Goal: Transaction & Acquisition: Purchase product/service

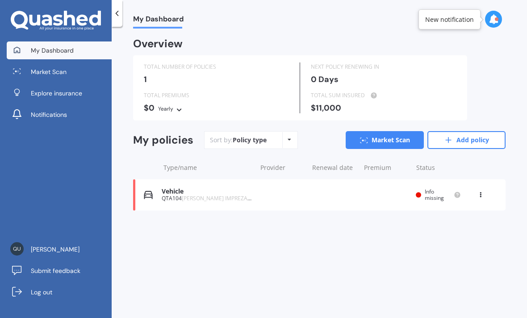
click at [316, 200] on div "Vehicle QTA104 SUBARU IMPREZA 2013 Renewal date Premium You are paying Yearly S…" at bounding box center [319, 194] width 372 height 31
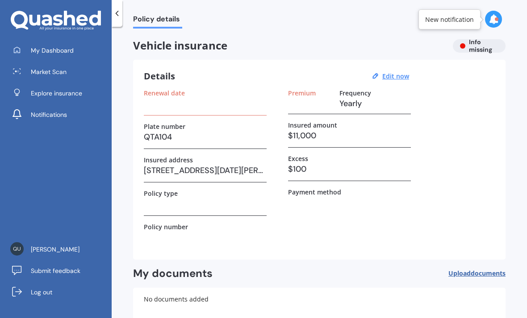
click at [84, 78] on link "Market Scan" at bounding box center [59, 72] width 105 height 18
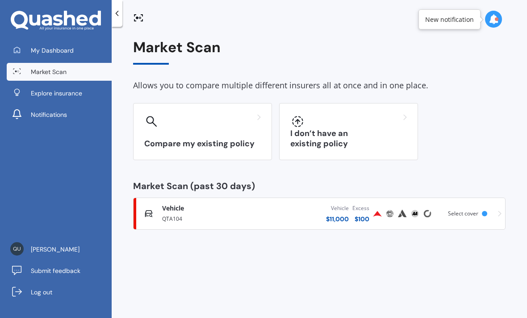
click at [234, 216] on div "QTA104" at bounding box center [210, 218] width 96 height 11
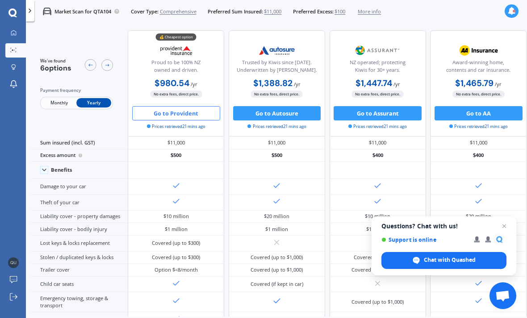
click at [205, 106] on button "Go to Provident" at bounding box center [176, 113] width 88 height 14
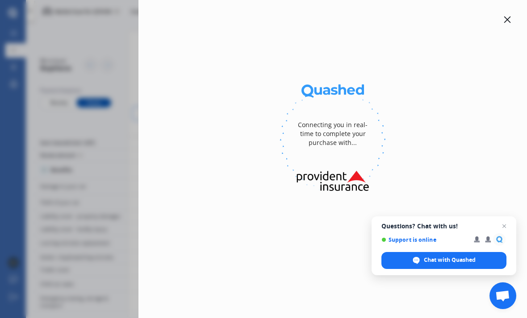
select select "full"
select select "[STREET_ADDRESS][DATE][PERSON_NAME]"
select select "SUBARU"
select select "IMPREZA"
select select "NO"
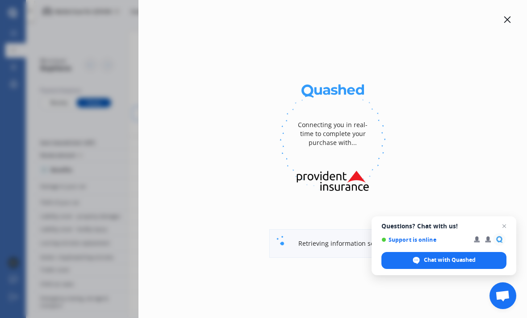
click at [509, 225] on span "Open chat" at bounding box center [504, 226] width 11 height 11
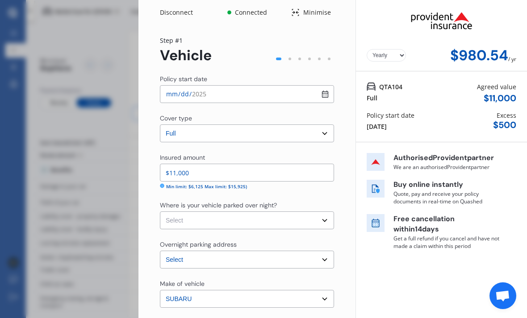
click at [441, 180] on p "Buy online instantly" at bounding box center [446, 185] width 107 height 10
click at [396, 49] on select "Yearly Monthly" at bounding box center [385, 55] width 39 height 12
